Goal: Information Seeking & Learning: Learn about a topic

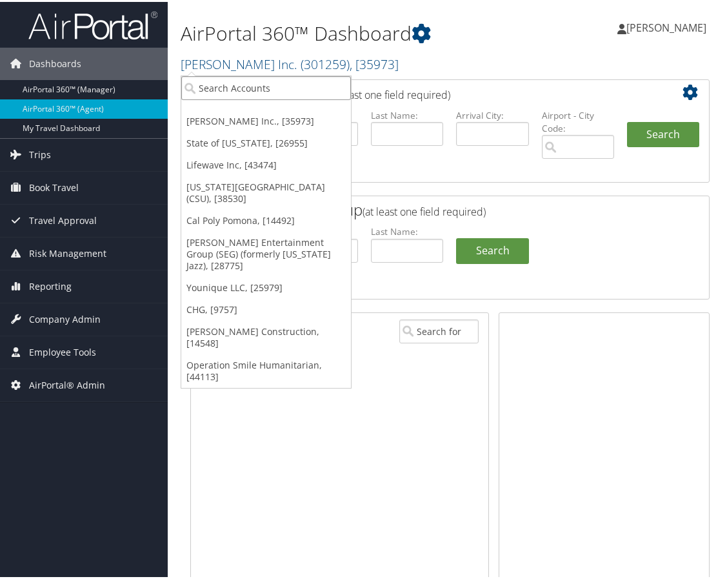
click at [234, 91] on input "search" at bounding box center [266, 86] width 170 height 24
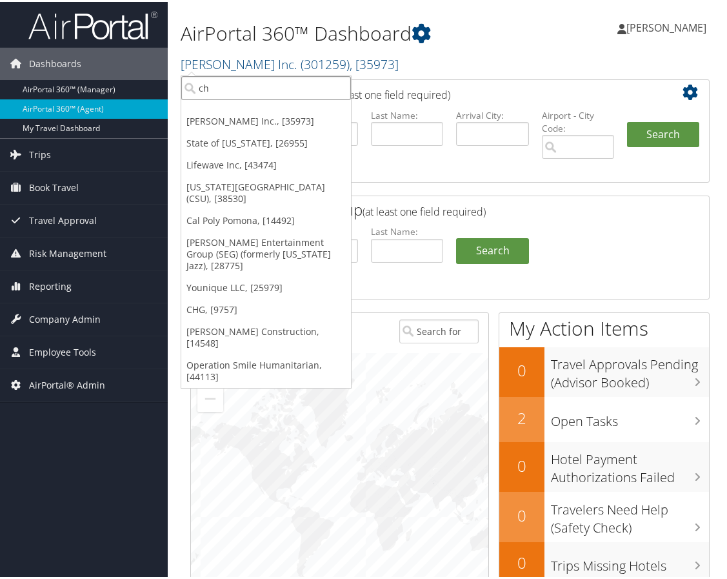
type input "ch g"
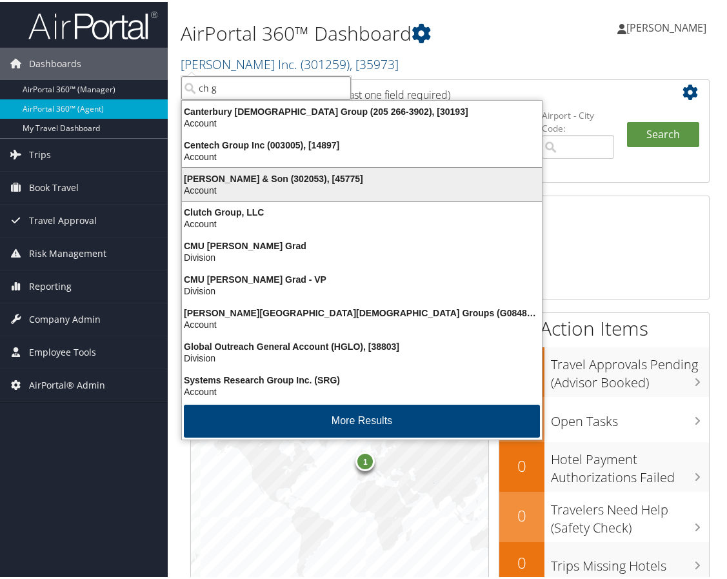
click at [232, 177] on div "CH Guenther & Son (302053), [45775]" at bounding box center [361, 177] width 375 height 12
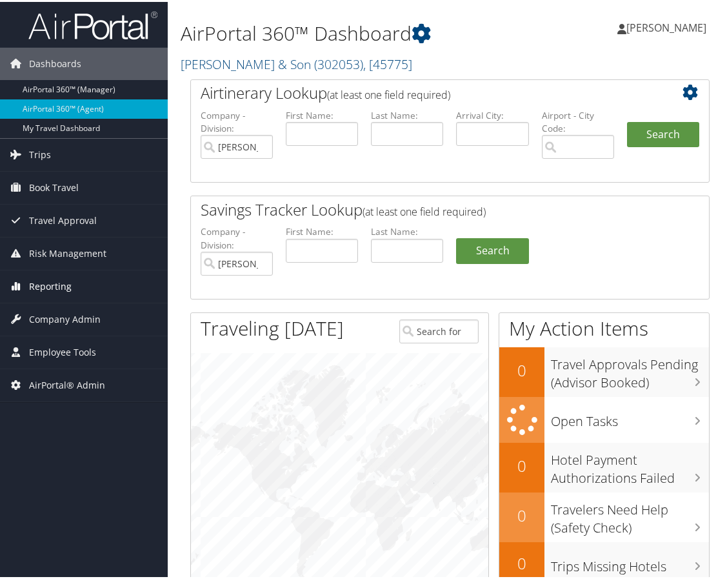
click at [64, 288] on span "Reporting" at bounding box center [50, 284] width 43 height 32
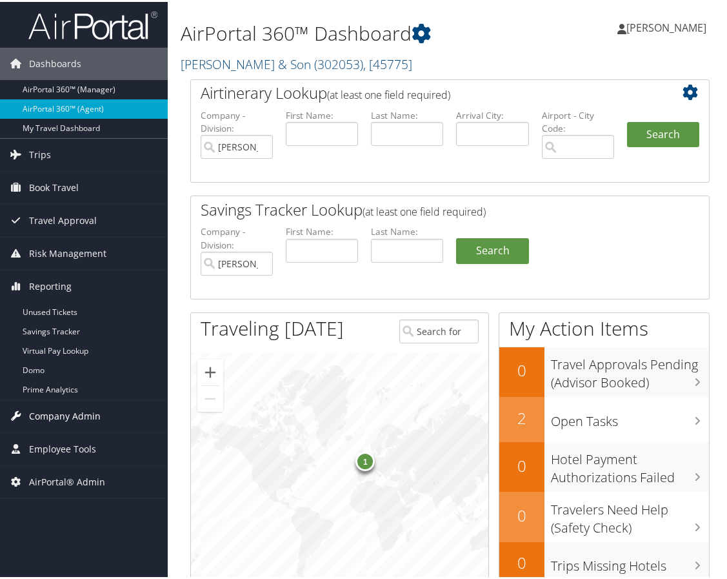
click at [82, 413] on span "Company Admin" at bounding box center [65, 414] width 72 height 32
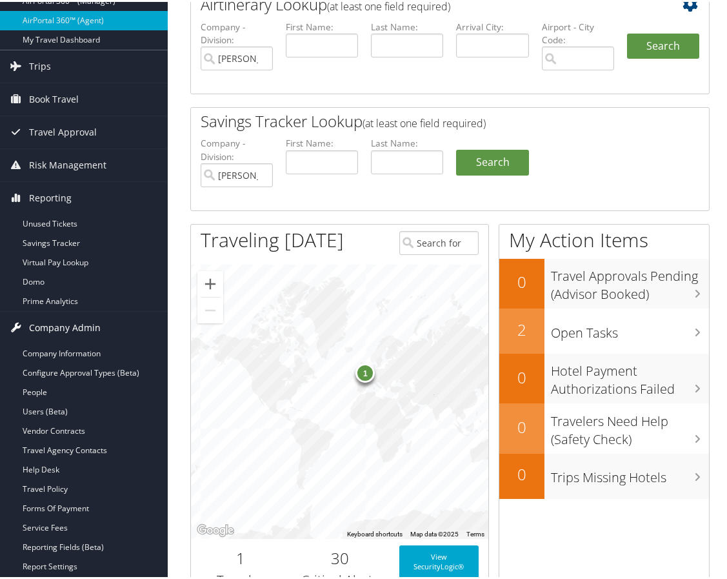
scroll to position [129, 0]
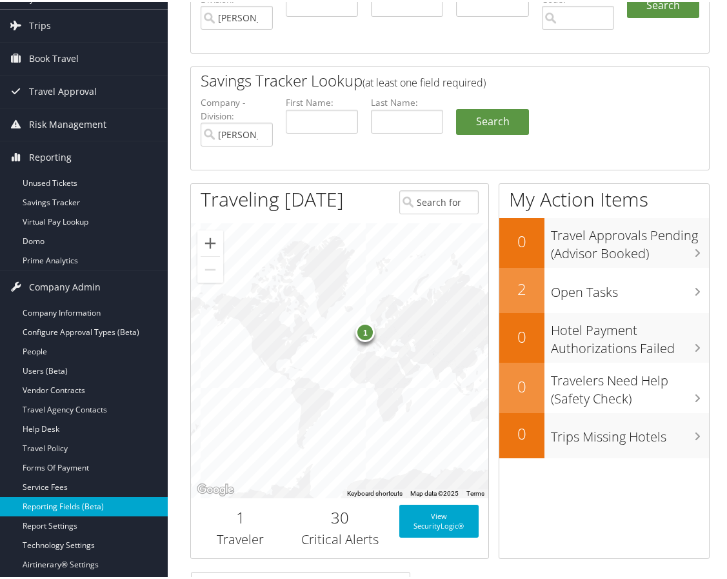
click at [88, 500] on link "Reporting Fields (Beta)" at bounding box center [84, 504] width 168 height 19
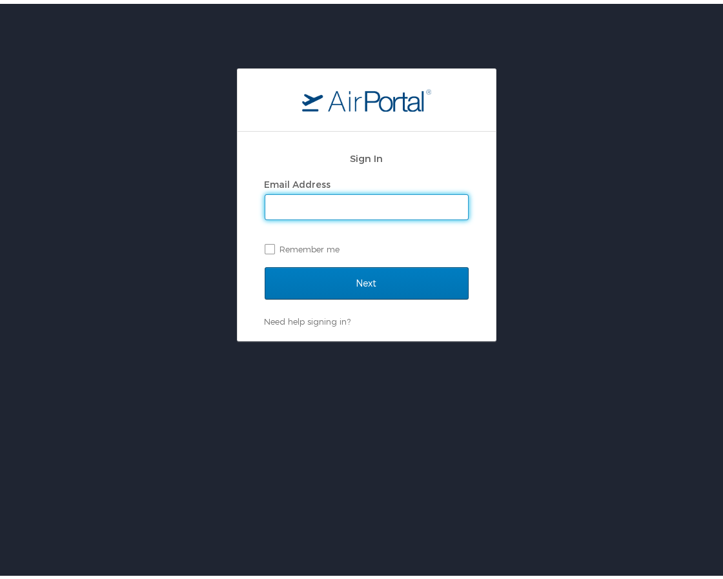
type input "emily.drees@cbtravel.com"
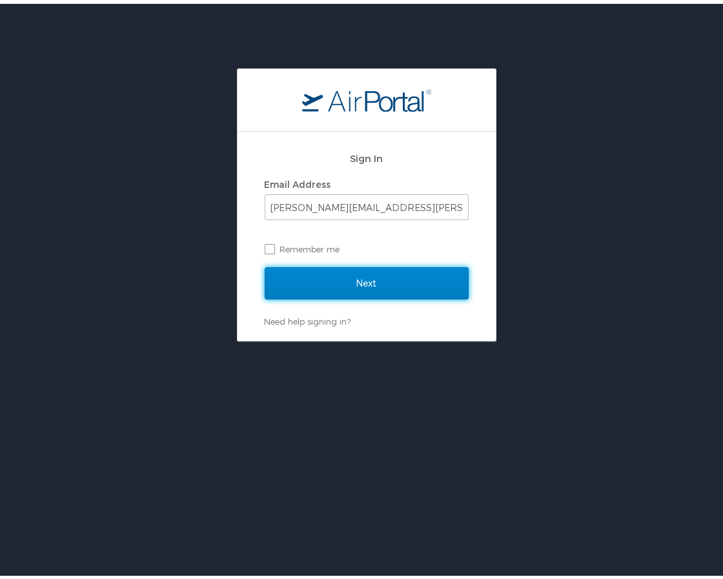
click at [348, 275] on input "Next" at bounding box center [367, 279] width 204 height 32
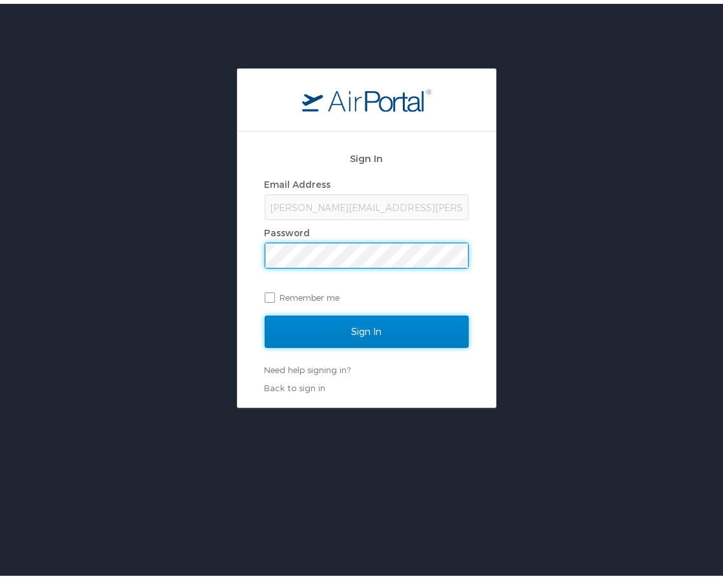
click at [381, 321] on input "Sign In" at bounding box center [367, 328] width 204 height 32
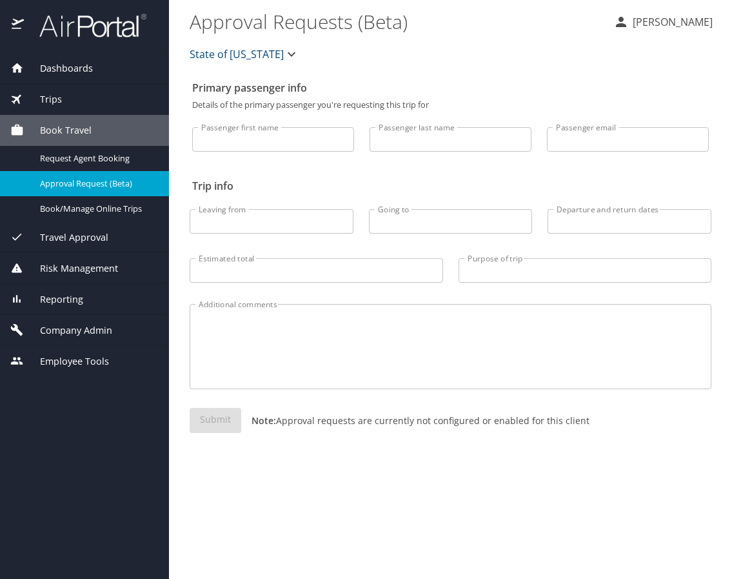
click at [415, 65] on div "State of [US_STATE]" at bounding box center [450, 54] width 537 height 41
click at [247, 48] on span "State of [US_STATE]" at bounding box center [237, 54] width 94 height 18
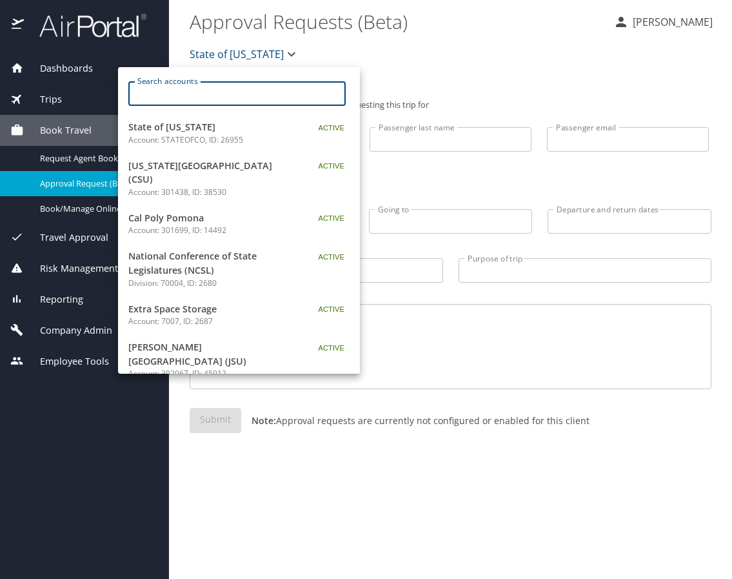
click at [244, 86] on input "Search accounts" at bounding box center [241, 93] width 209 height 25
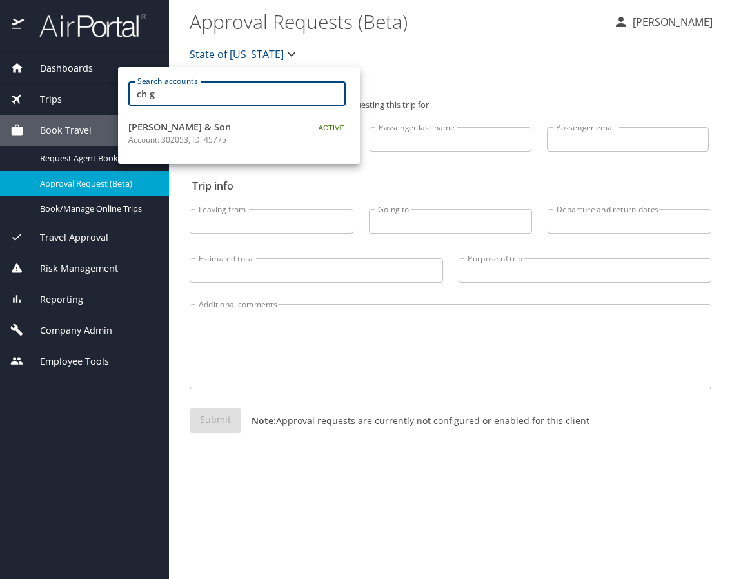
type input "ch g"
click at [194, 126] on span "[PERSON_NAME] & Son" at bounding box center [208, 127] width 161 height 14
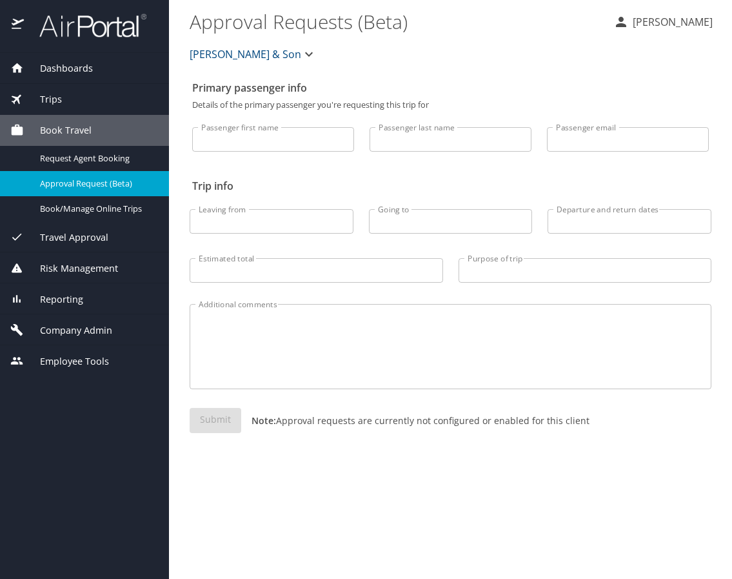
click at [70, 305] on span "Reporting" at bounding box center [53, 299] width 59 height 14
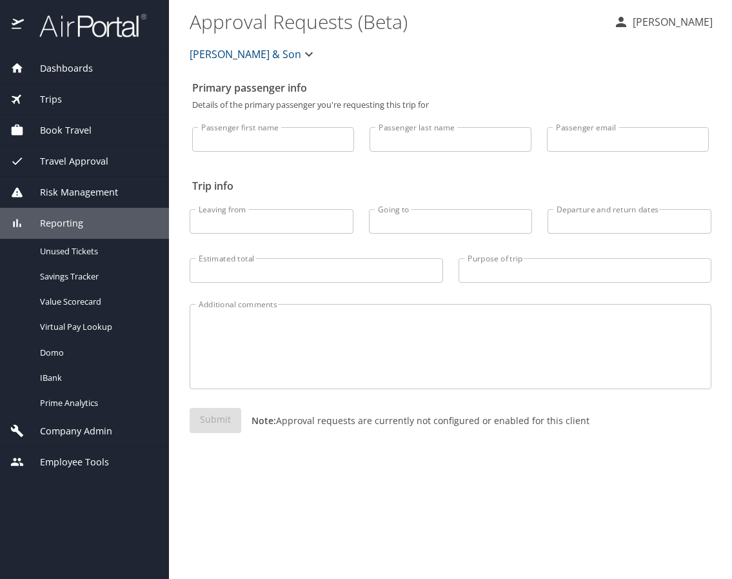
click at [90, 415] on div "Company Admin" at bounding box center [84, 430] width 169 height 31
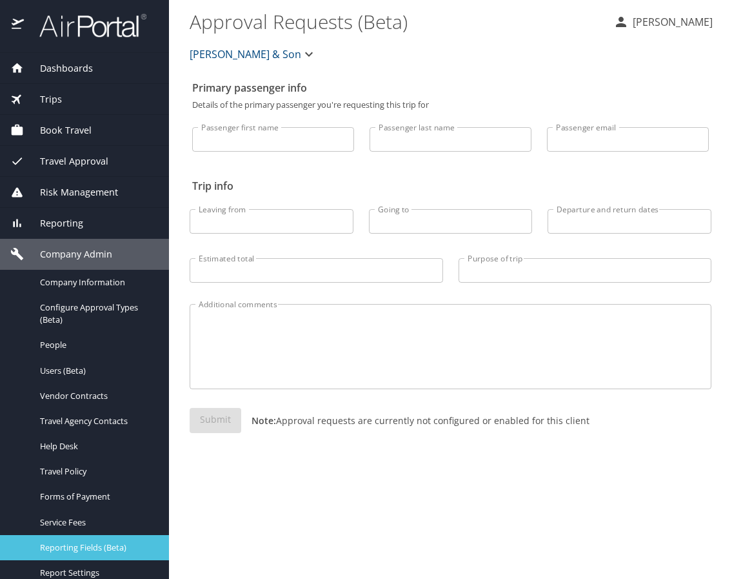
click at [99, 551] on span "Reporting Fields (Beta)" at bounding box center [97, 547] width 114 height 12
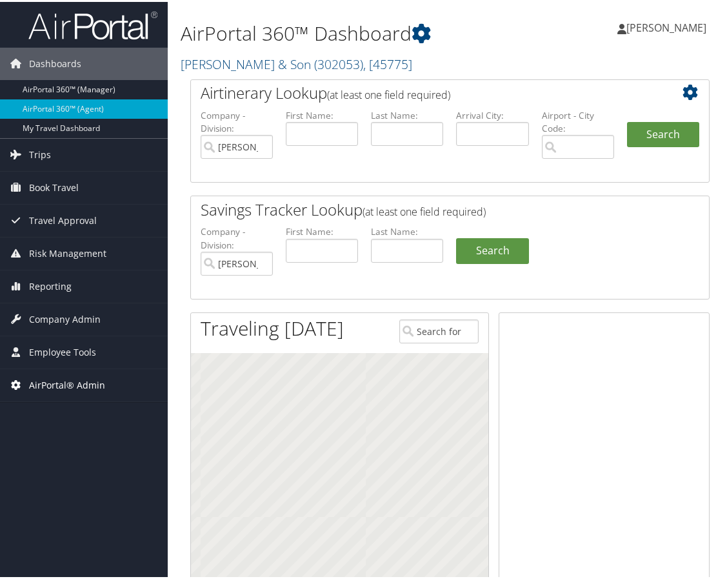
click at [76, 386] on span "AirPortal® Admin" at bounding box center [67, 383] width 76 height 32
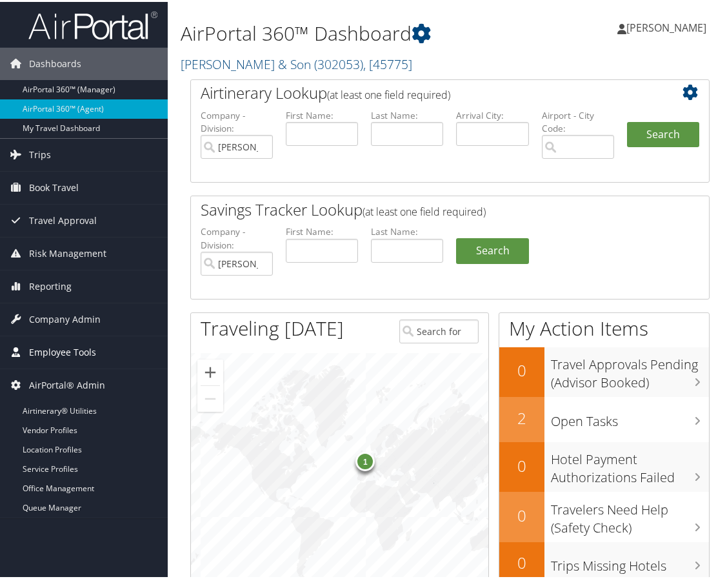
click at [78, 350] on span "Employee Tools" at bounding box center [62, 350] width 67 height 32
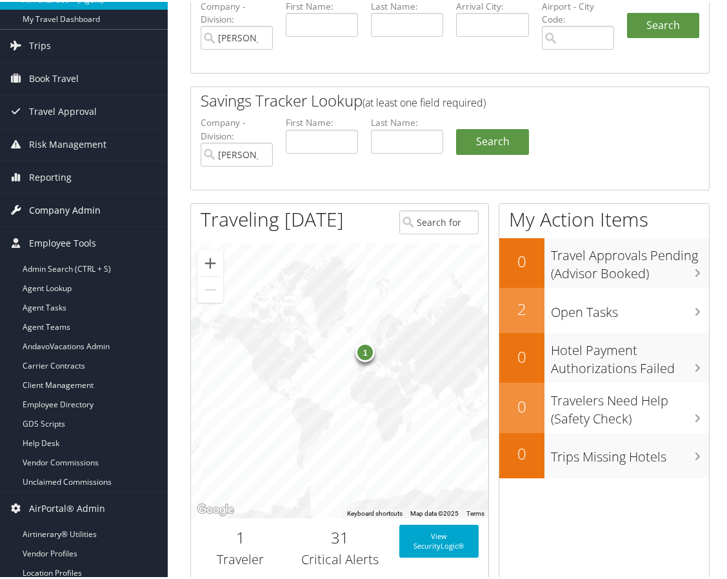
scroll to position [129, 0]
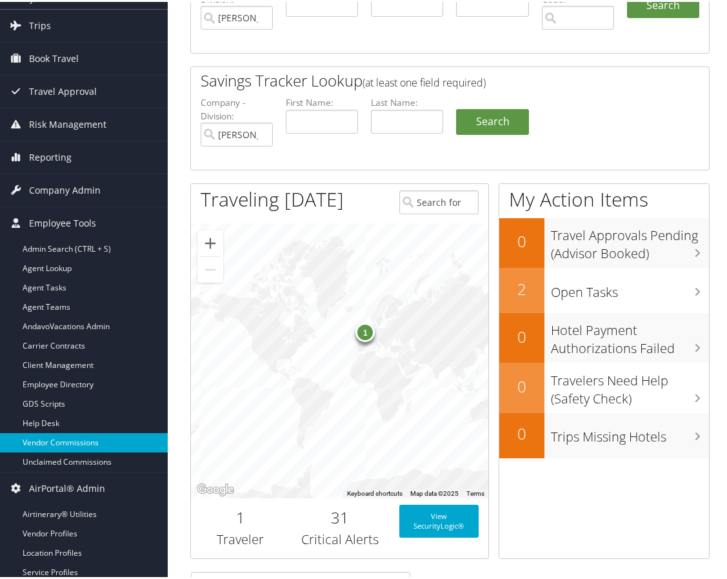
click at [67, 441] on link "Vendor Commissions" at bounding box center [84, 440] width 168 height 19
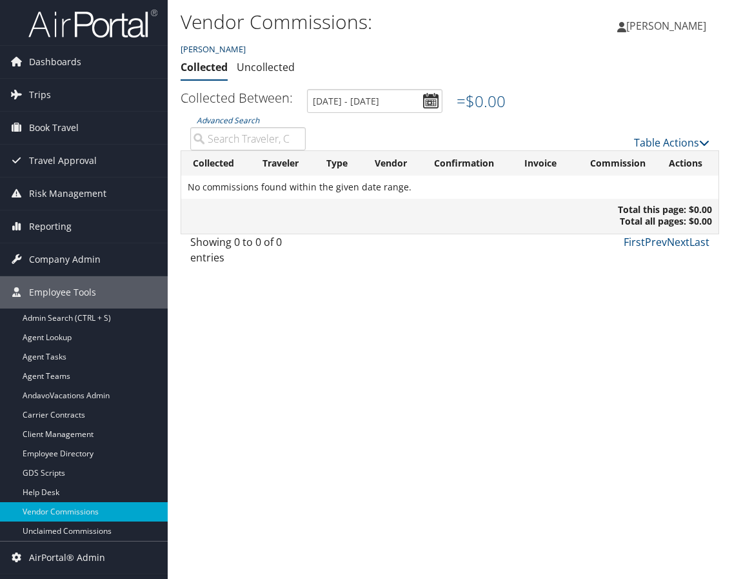
click at [214, 48] on link "[PERSON_NAME]" at bounding box center [213, 49] width 65 height 12
click at [446, 55] on div "[PERSON_NAME]" at bounding box center [360, 48] width 359 height 15
click at [77, 414] on link "Carrier Contracts" at bounding box center [84, 414] width 168 height 19
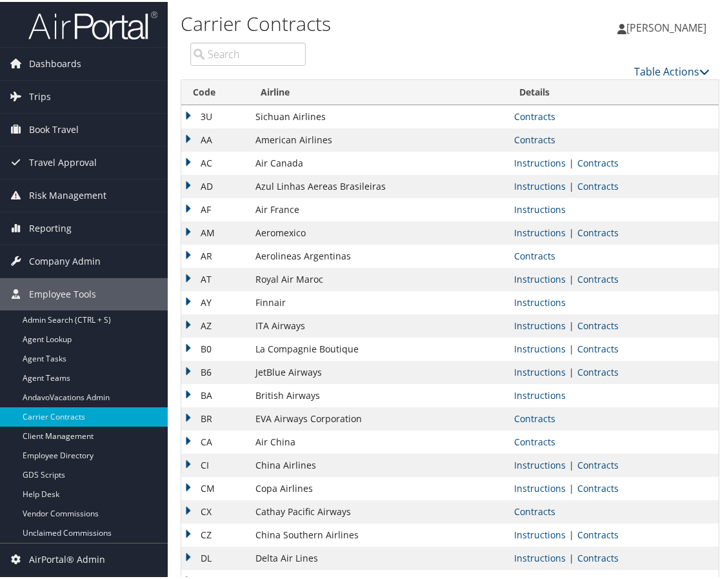
click at [191, 203] on td "AF" at bounding box center [215, 207] width 68 height 23
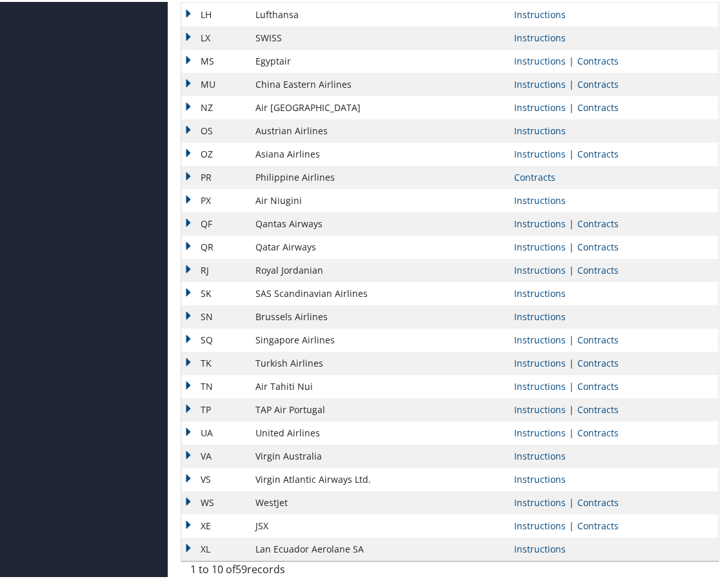
scroll to position [1152, 0]
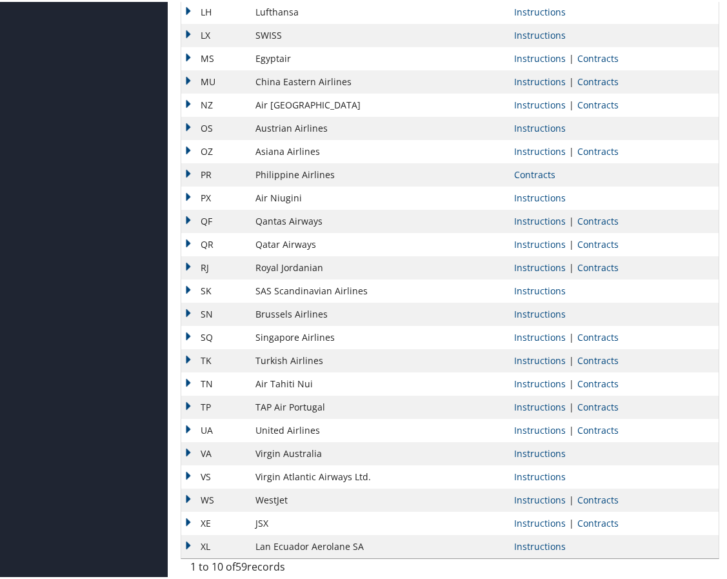
click at [188, 263] on td "RJ" at bounding box center [215, 265] width 68 height 23
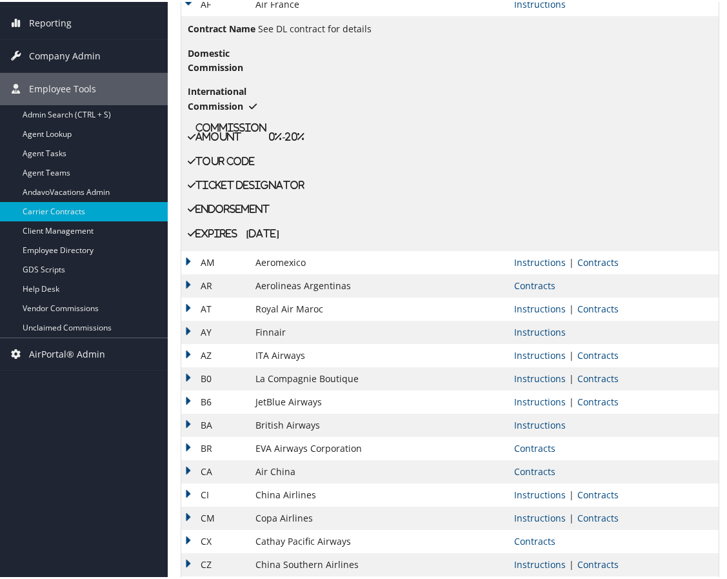
scroll to position [323, 0]
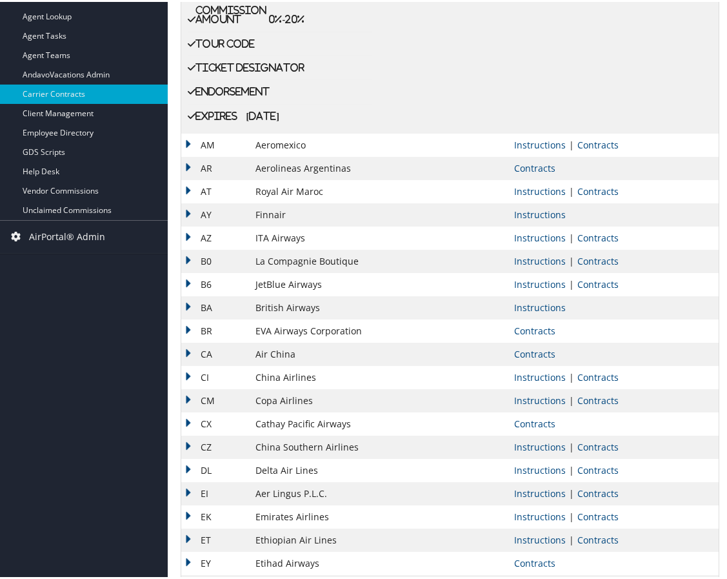
click at [184, 299] on td "BA" at bounding box center [215, 305] width 68 height 23
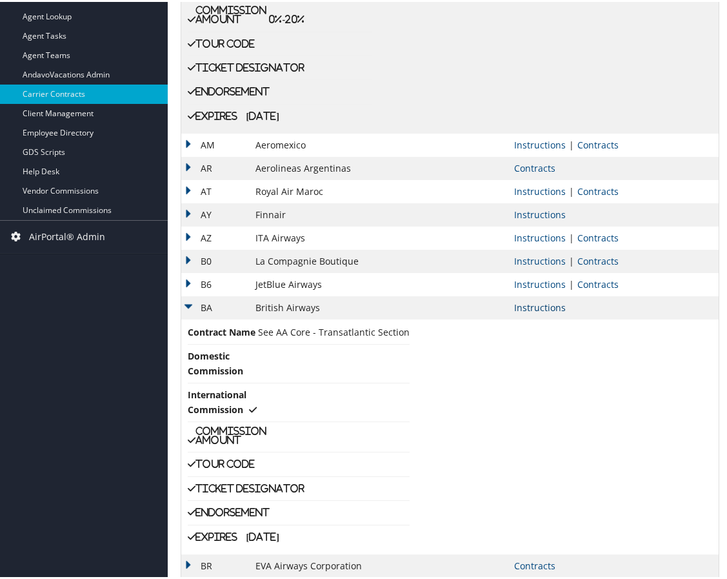
click at [534, 304] on link "Instructions" at bounding box center [540, 305] width 52 height 12
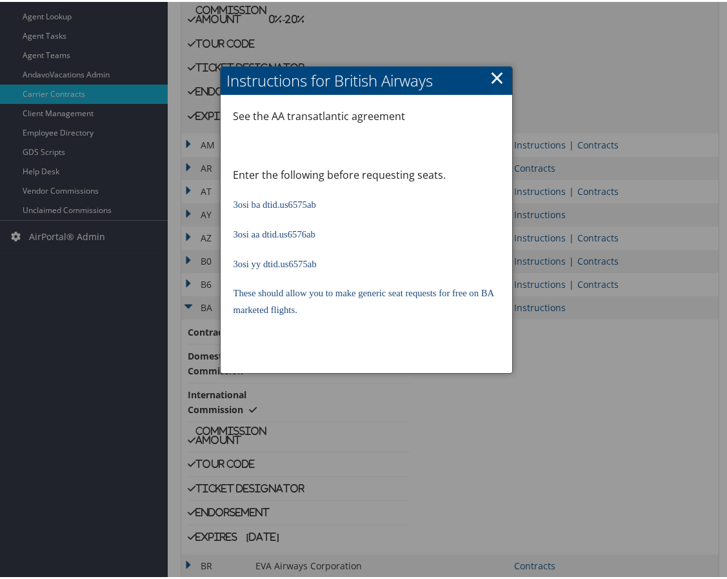
click at [494, 75] on link "×" at bounding box center [497, 76] width 15 height 26
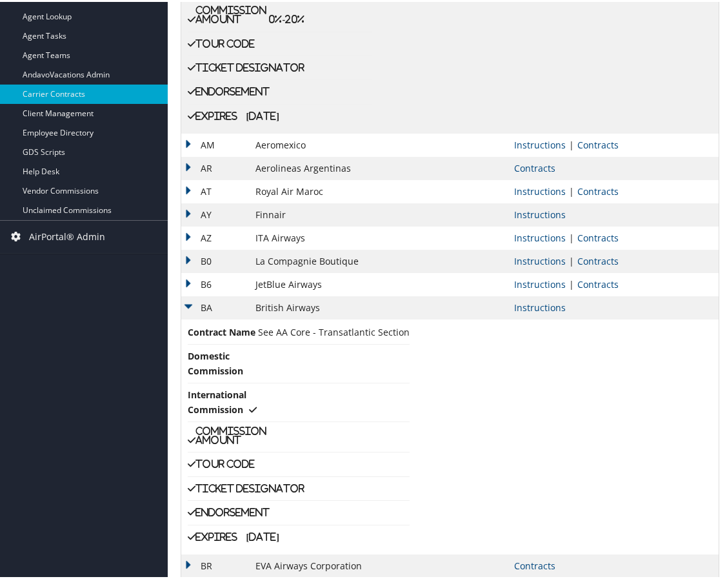
click at [186, 305] on td "BA" at bounding box center [215, 305] width 68 height 23
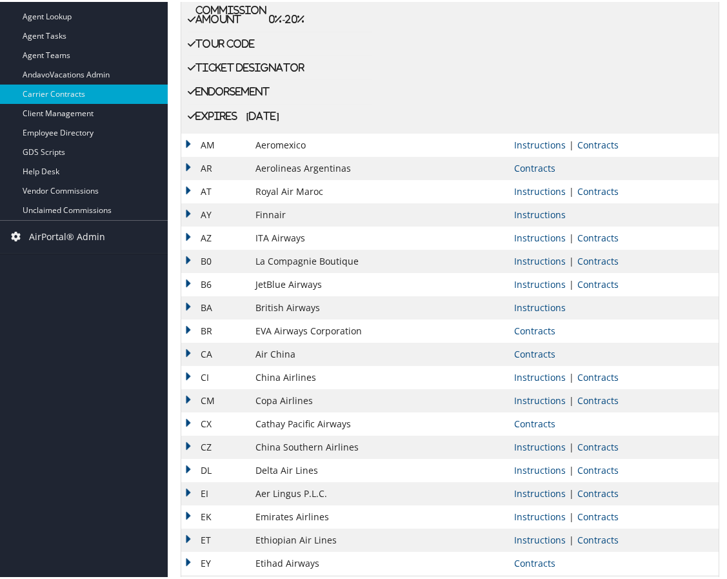
click at [183, 463] on td "DL" at bounding box center [215, 468] width 68 height 23
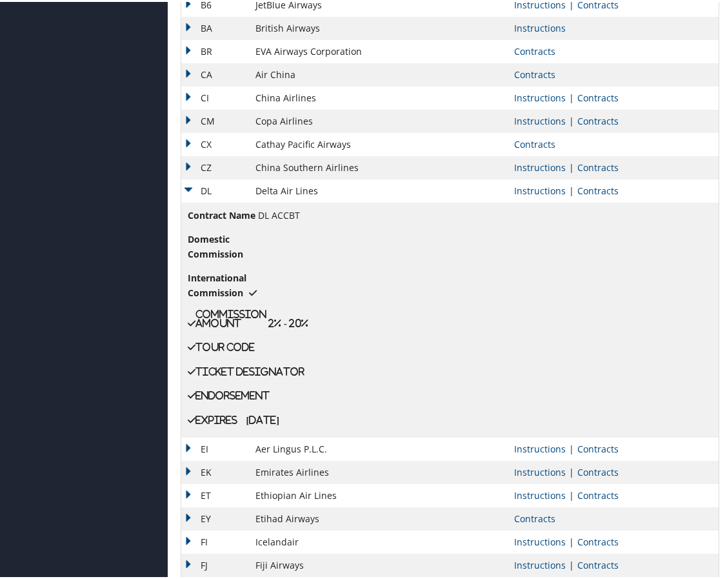
scroll to position [645, 0]
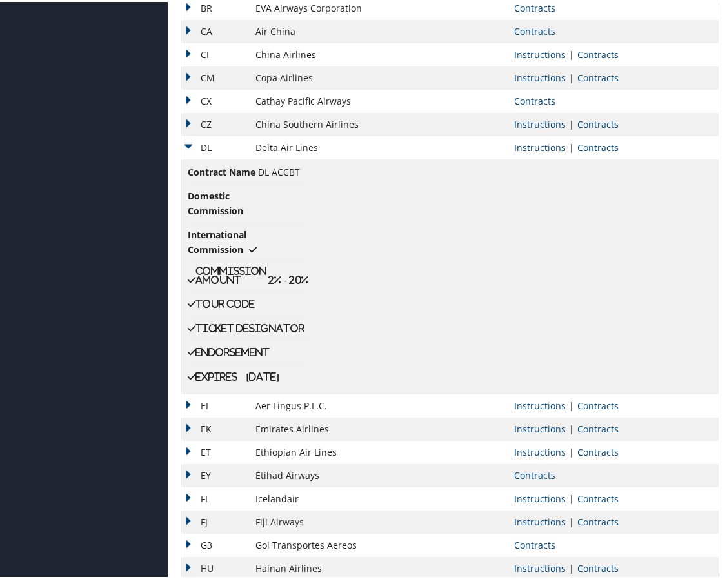
click at [535, 148] on link "Instructions" at bounding box center [540, 145] width 52 height 12
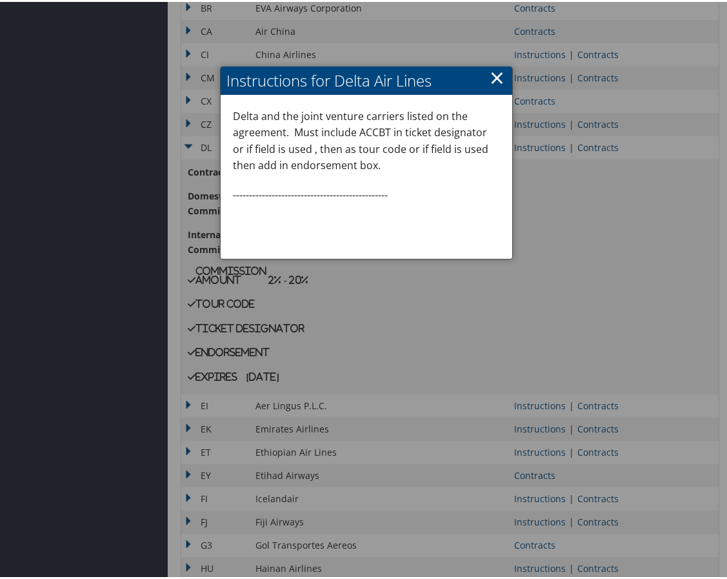
click at [494, 72] on link "×" at bounding box center [497, 76] width 15 height 26
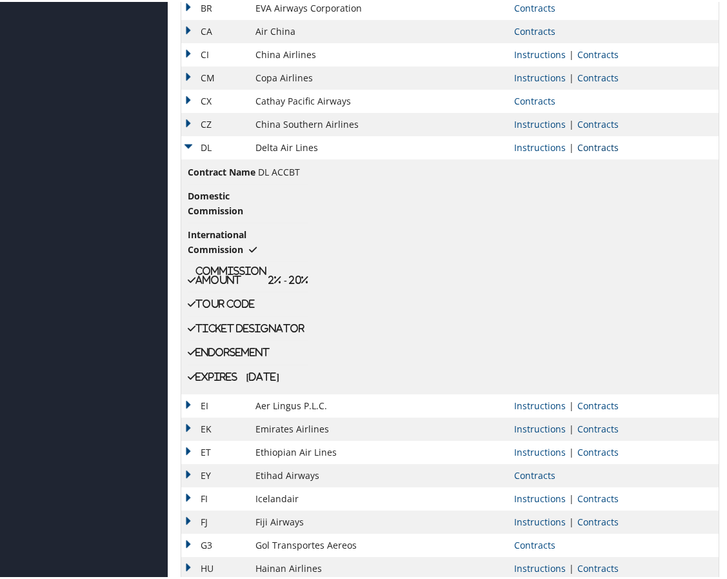
click at [601, 145] on link "Contracts" at bounding box center [597, 145] width 41 height 12
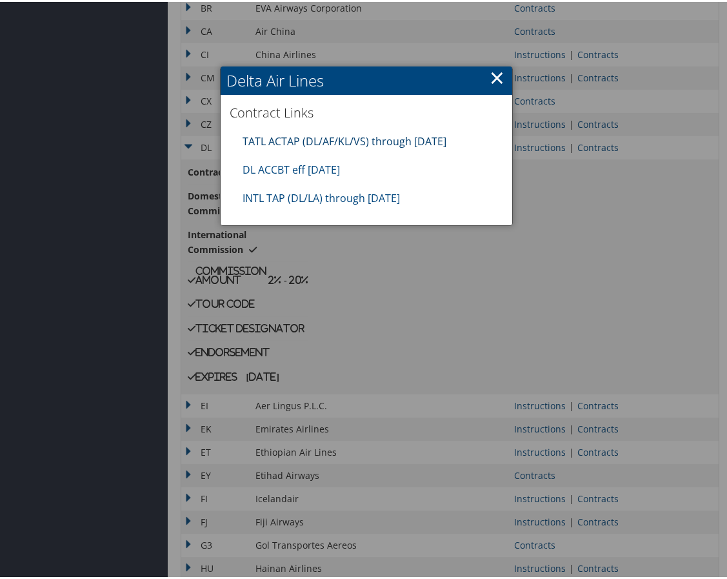
click at [354, 135] on link "TATL ACTAP (DL/AF/KL/VS) through 06.30.26" at bounding box center [345, 139] width 204 height 14
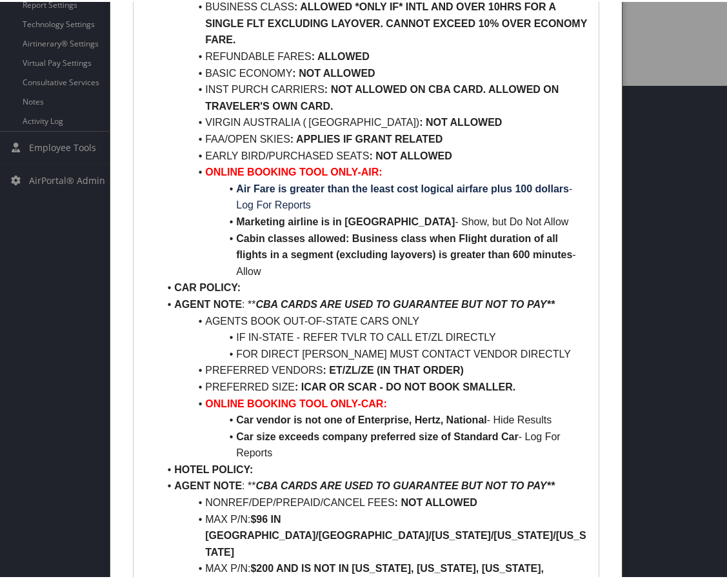
scroll to position [645, 0]
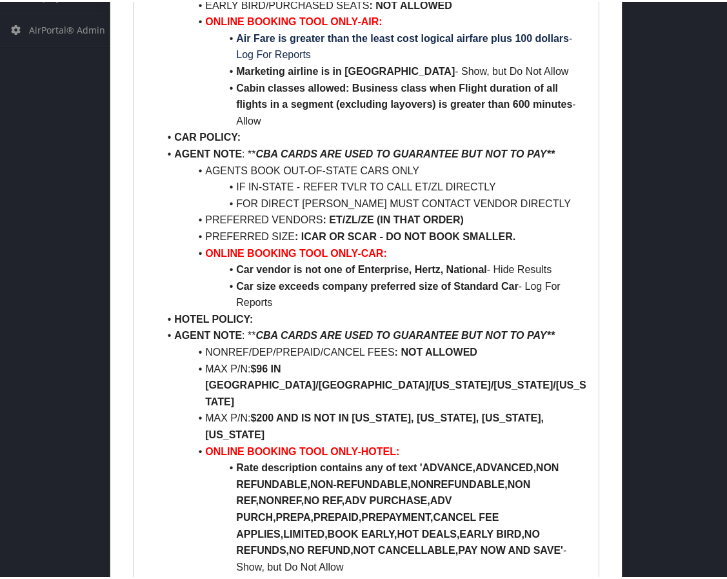
click at [444, 161] on li "AGENTS BOOK OUT-OF-STATE CARS ONLY" at bounding box center [374, 169] width 430 height 17
